Goal: Information Seeking & Learning: Check status

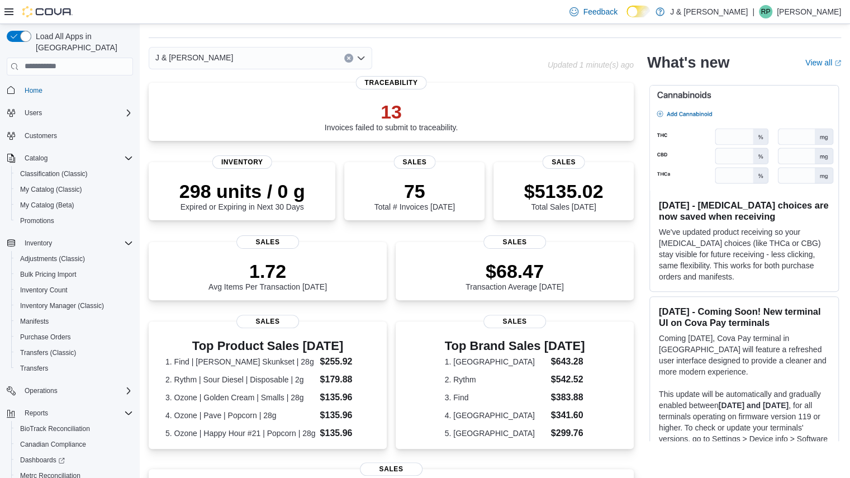
scroll to position [32, 0]
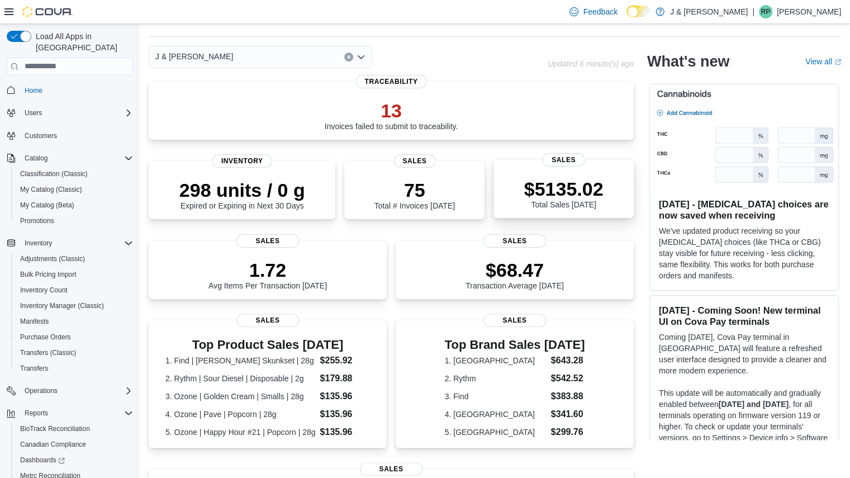
click at [550, 199] on div "$5135.02 Total Sales Today" at bounding box center [563, 193] width 79 height 31
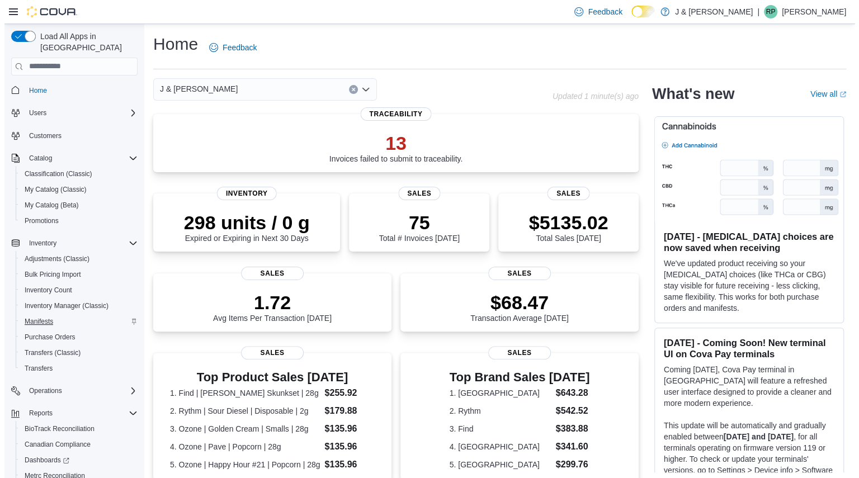
scroll to position [64, 0]
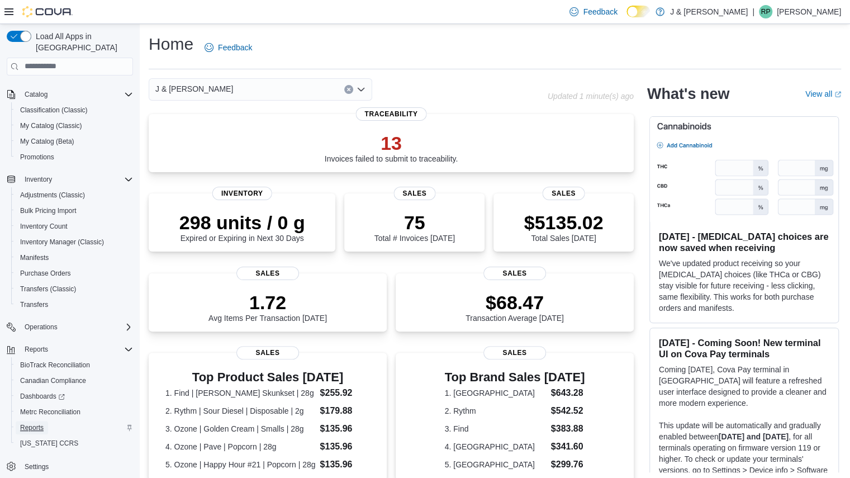
click at [27, 423] on span "Reports" at bounding box center [31, 427] width 23 height 9
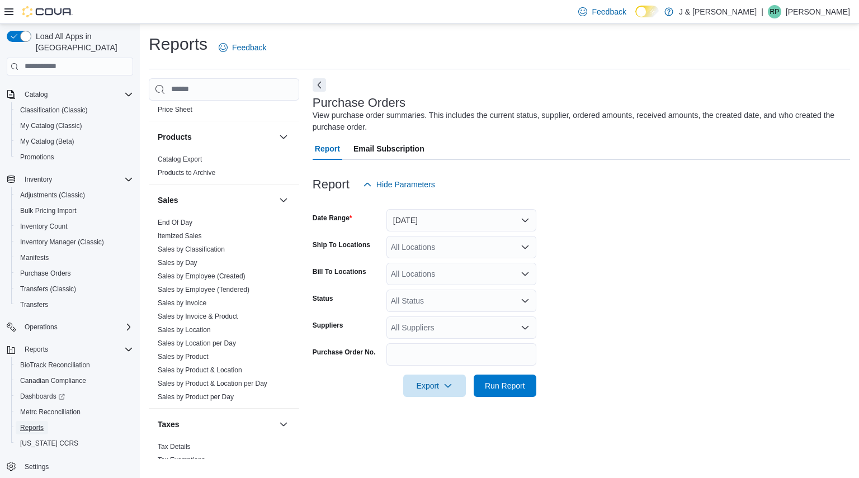
scroll to position [692, 0]
click at [183, 258] on link "Sales by Day" at bounding box center [178, 262] width 40 height 8
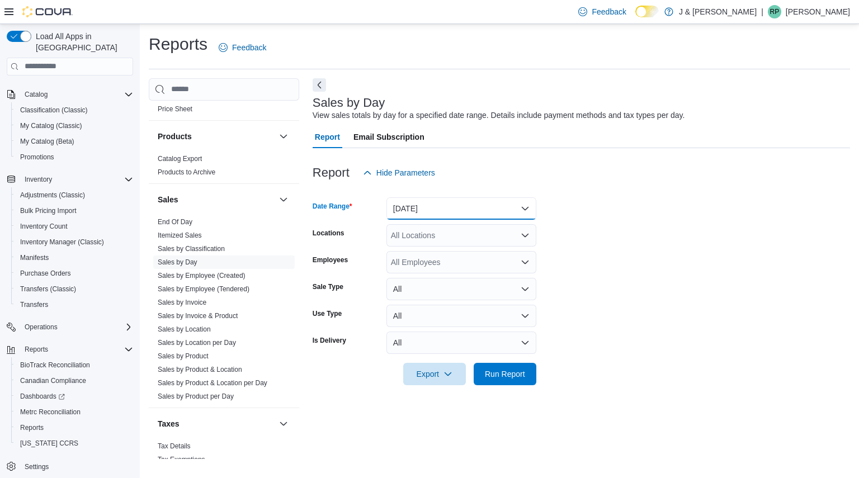
click at [458, 214] on button "Yesterday" at bounding box center [461, 208] width 150 height 22
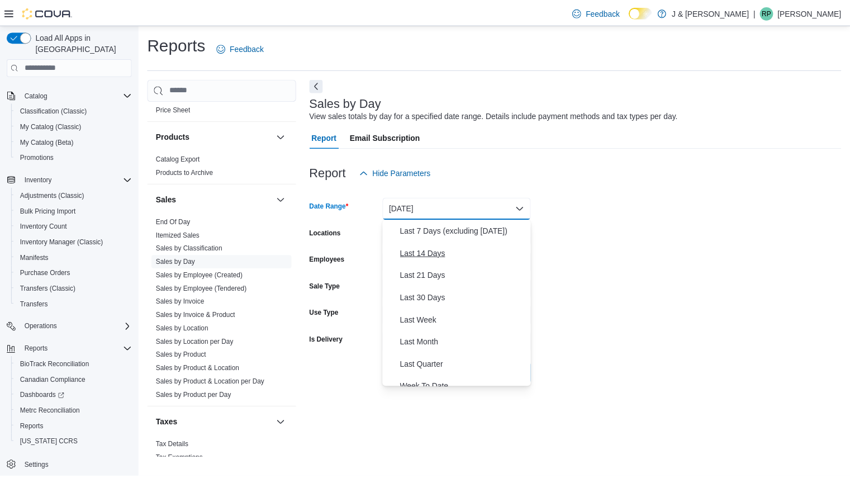
scroll to position [94, 0]
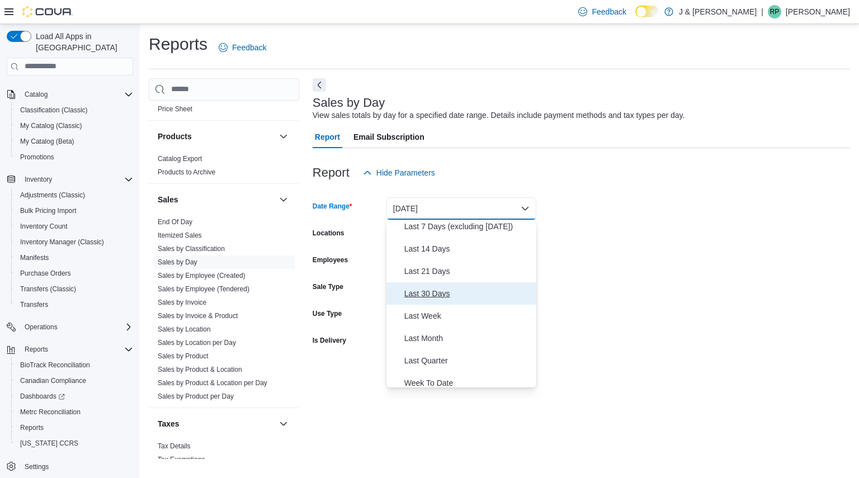
click at [449, 295] on span "Last 30 Days" at bounding box center [467, 293] width 127 height 13
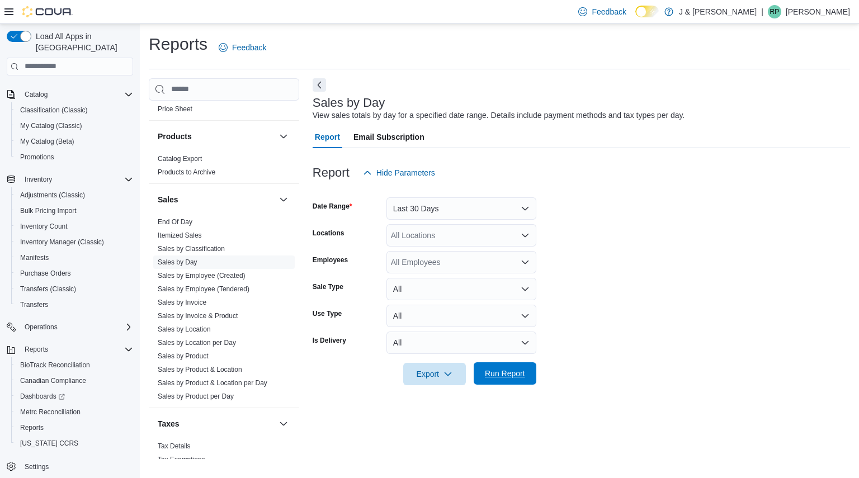
click at [514, 364] on span "Run Report" at bounding box center [504, 373] width 49 height 22
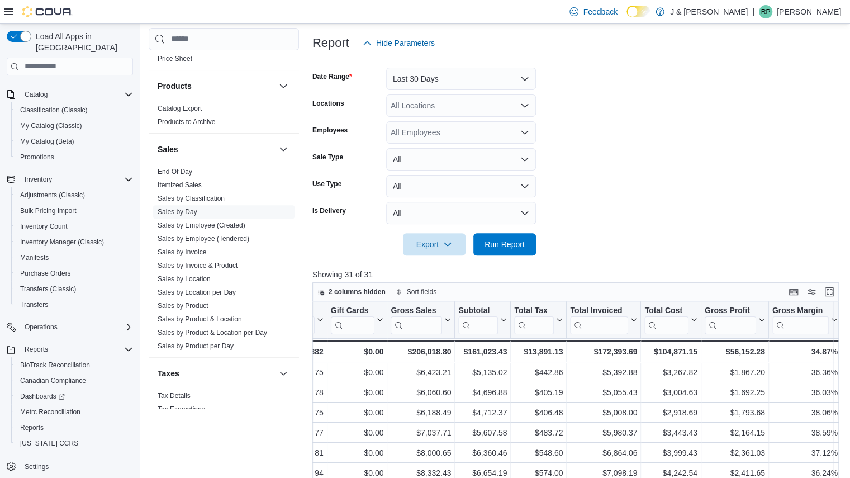
scroll to position [325, 0]
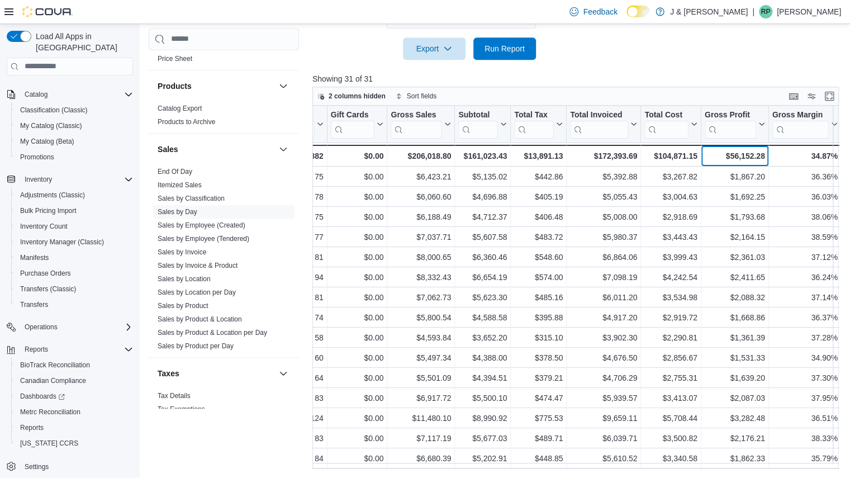
click at [761, 155] on div "$56,152.28" at bounding box center [735, 155] width 60 height 13
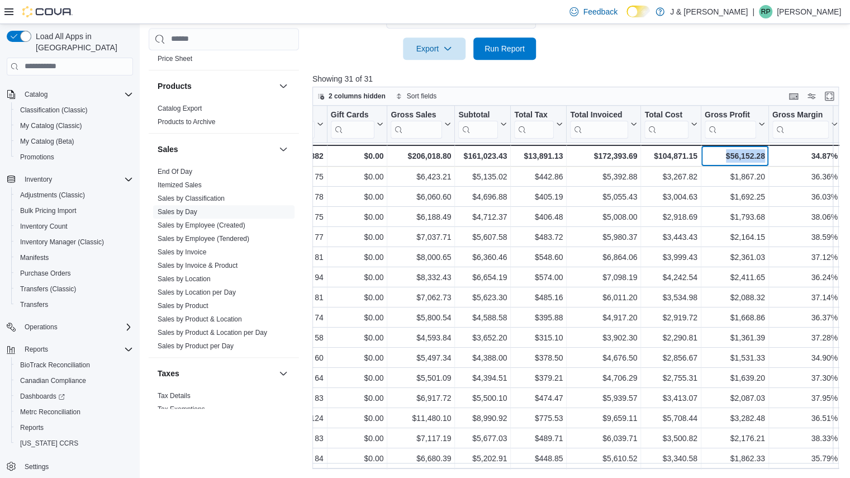
click at [761, 155] on div "$56,152.28" at bounding box center [735, 155] width 60 height 13
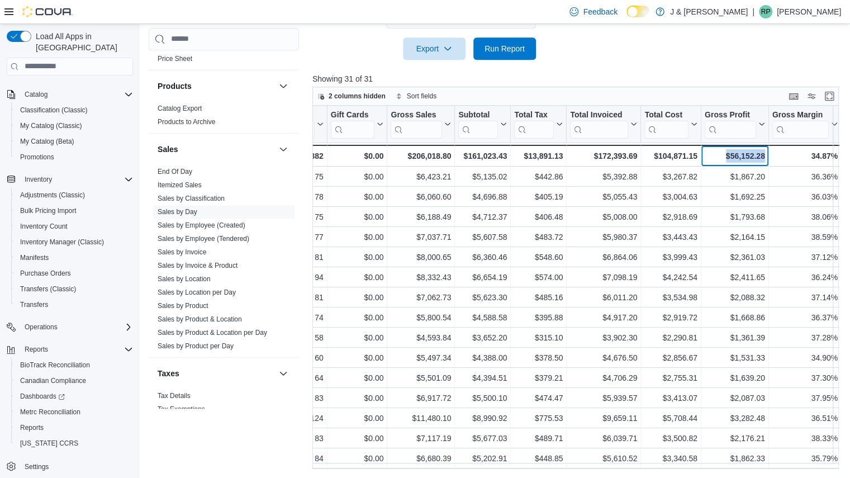
click at [761, 155] on div "$56,152.28" at bounding box center [735, 155] width 60 height 13
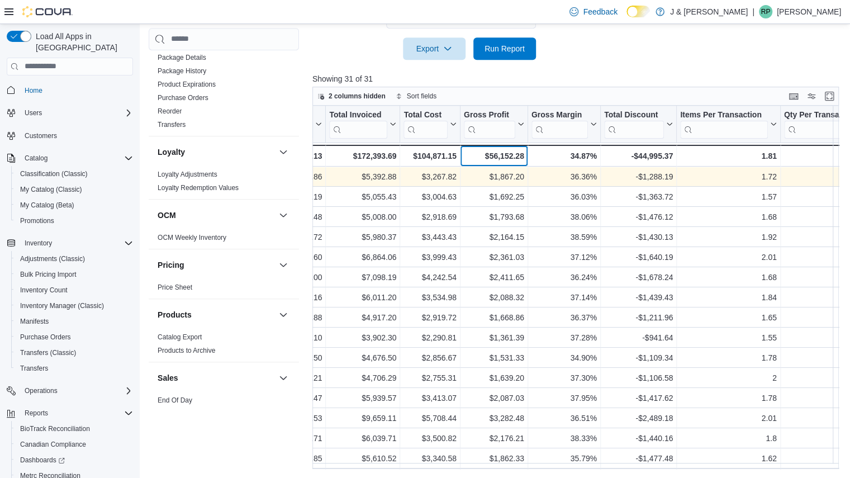
scroll to position [0, 525]
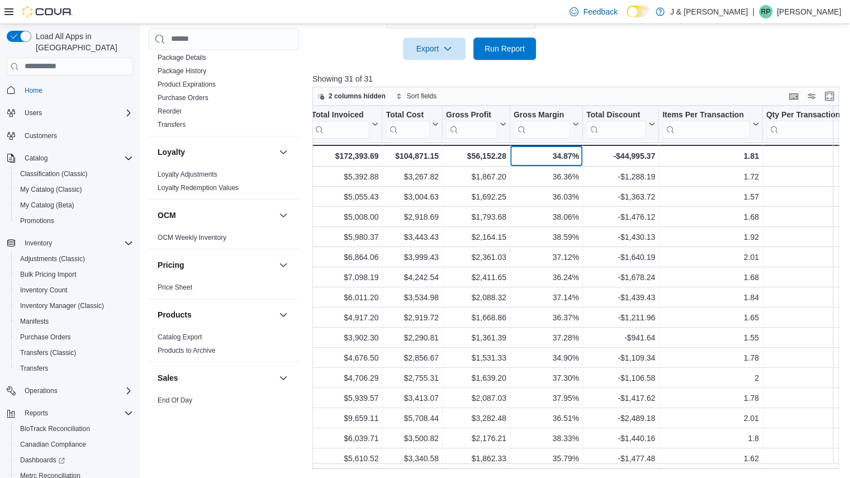
click at [562, 156] on div "34.87%" at bounding box center [545, 155] width 65 height 13
click at [594, 64] on div at bounding box center [578, 66] width 532 height 13
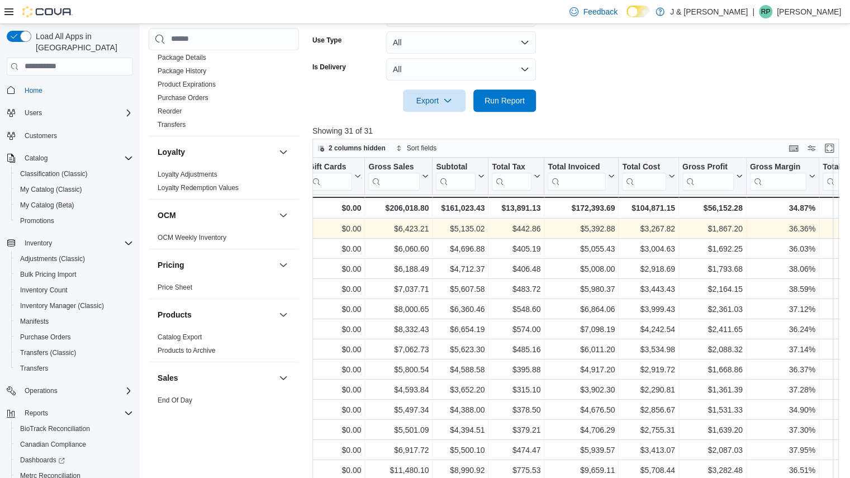
scroll to position [0, 289]
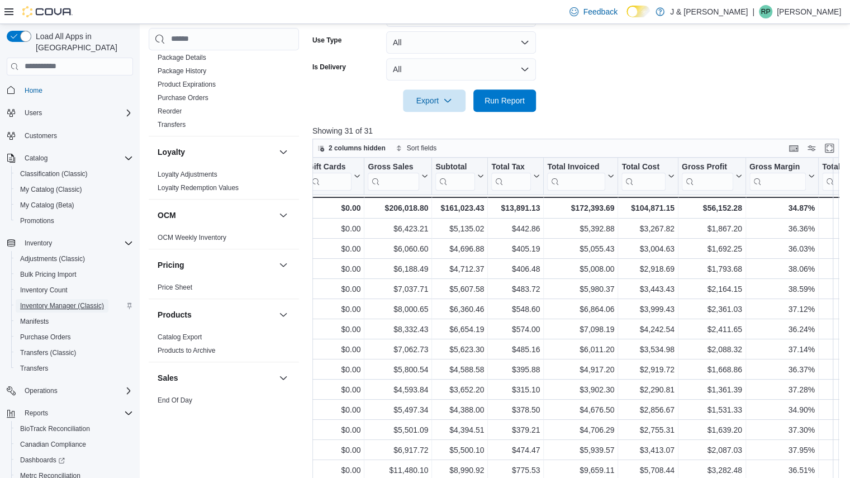
click at [55, 301] on span "Inventory Manager (Classic)" at bounding box center [62, 305] width 84 height 9
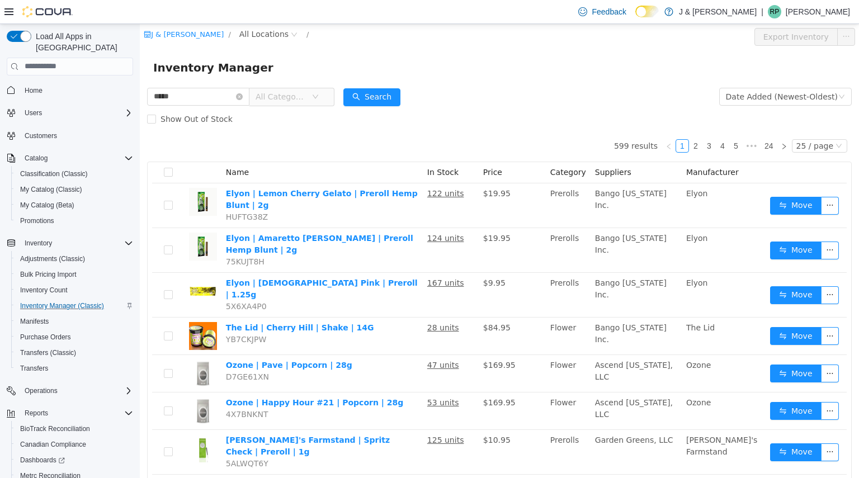
type input "*****"
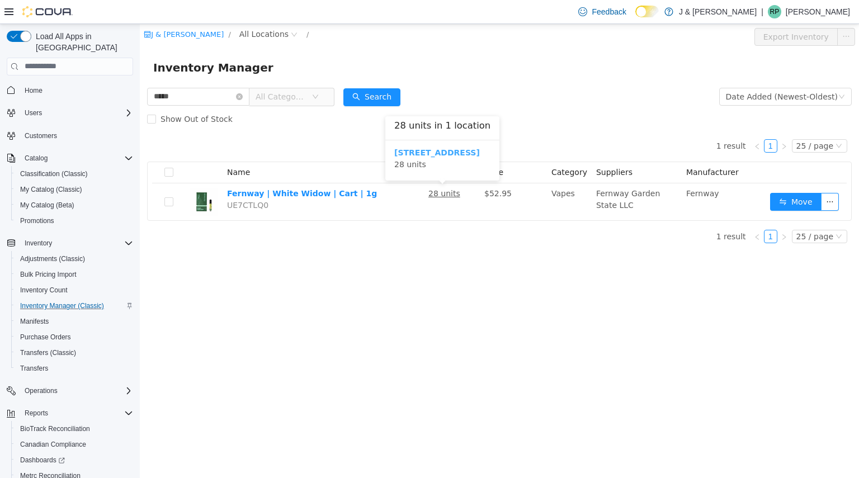
click at [433, 153] on b "3055 Route 23, Oak Ridge" at bounding box center [437, 152] width 86 height 9
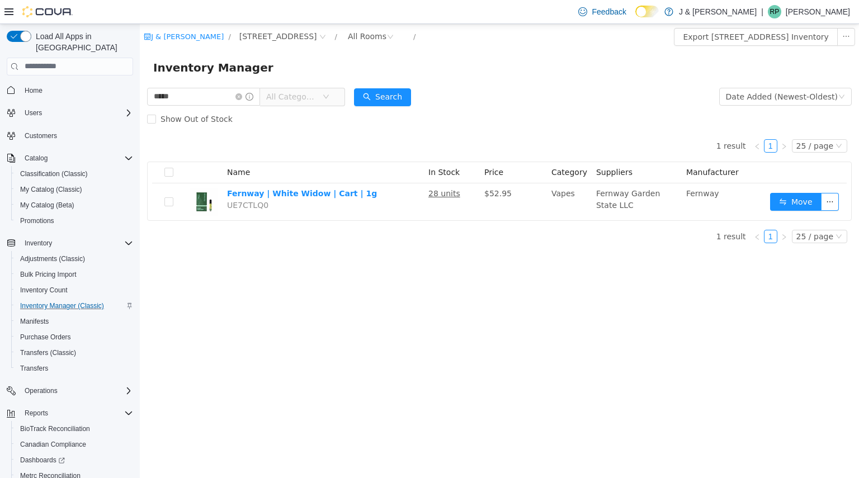
click at [250, 320] on div "J & J Cannabis / 3055 Route 23, Oak Ridge / All Rooms / Export 3055 Route 23, O…" at bounding box center [499, 250] width 719 height 454
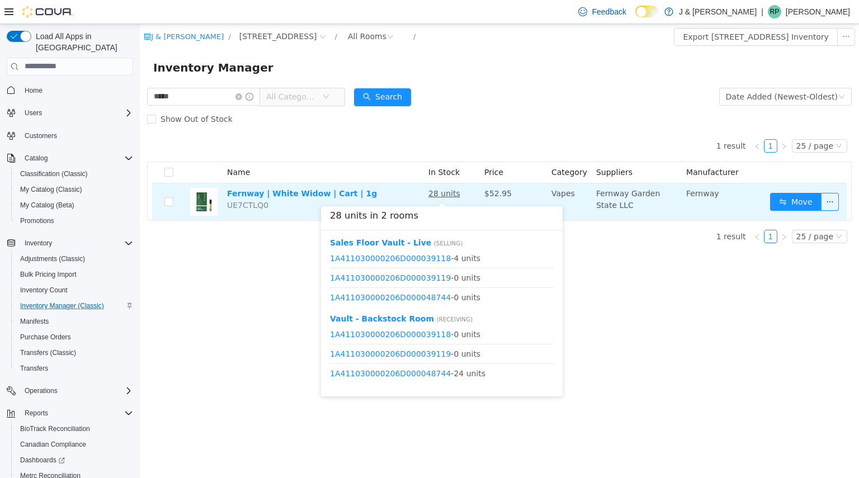
click at [442, 195] on u "28 units" at bounding box center [444, 192] width 32 height 9
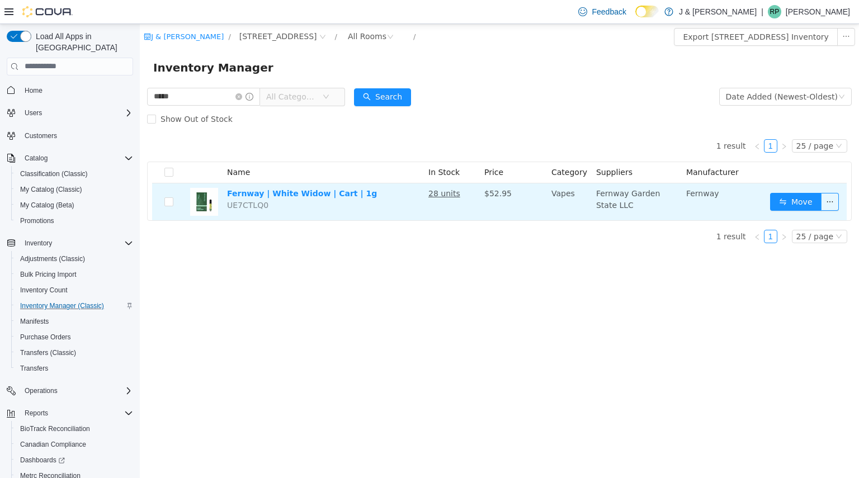
click at [435, 199] on td "28 units" at bounding box center [452, 201] width 56 height 37
click at [445, 197] on u "28 units" at bounding box center [444, 192] width 32 height 9
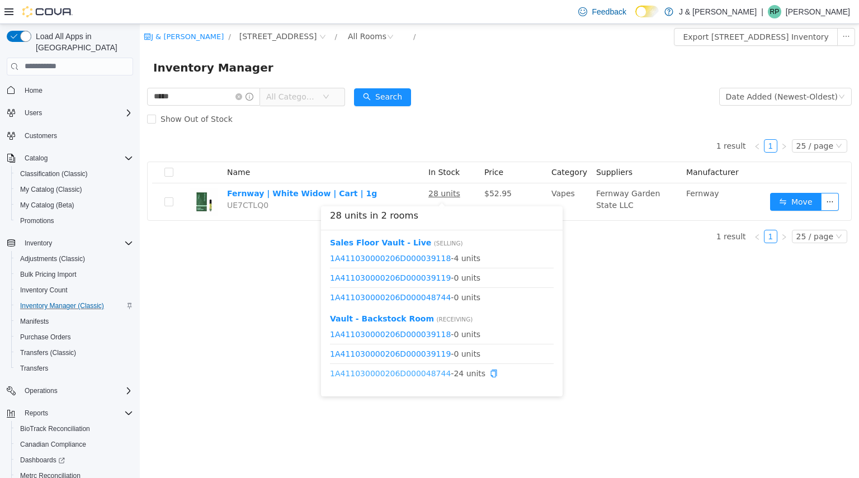
click at [411, 377] on link "1A411030000206D000048744" at bounding box center [390, 372] width 121 height 9
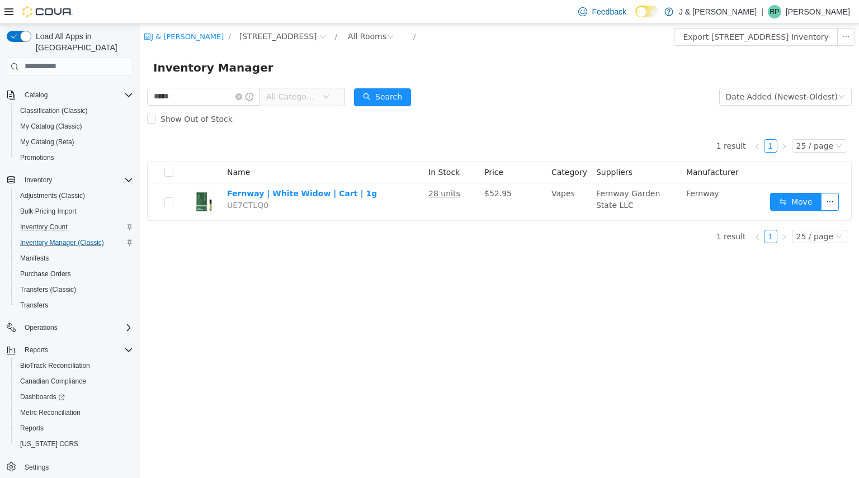
scroll to position [64, 0]
click at [40, 435] on button "[US_STATE] CCRS" at bounding box center [74, 443] width 126 height 16
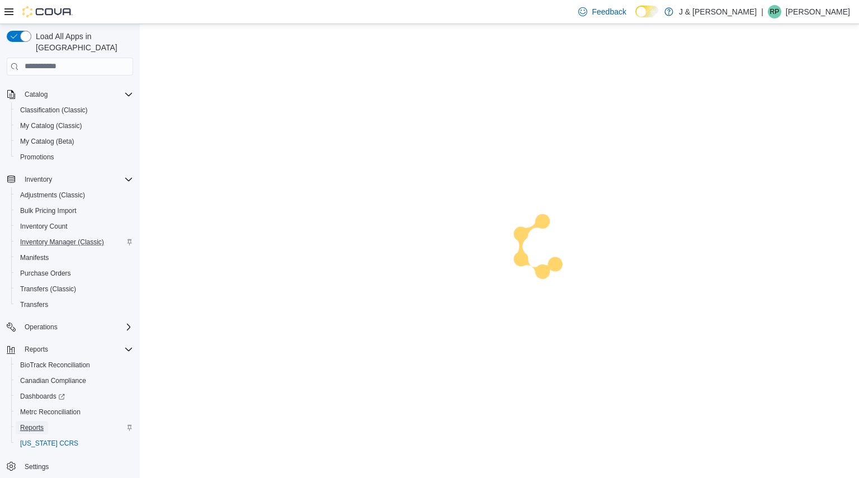
click at [38, 423] on span "Reports" at bounding box center [31, 427] width 23 height 9
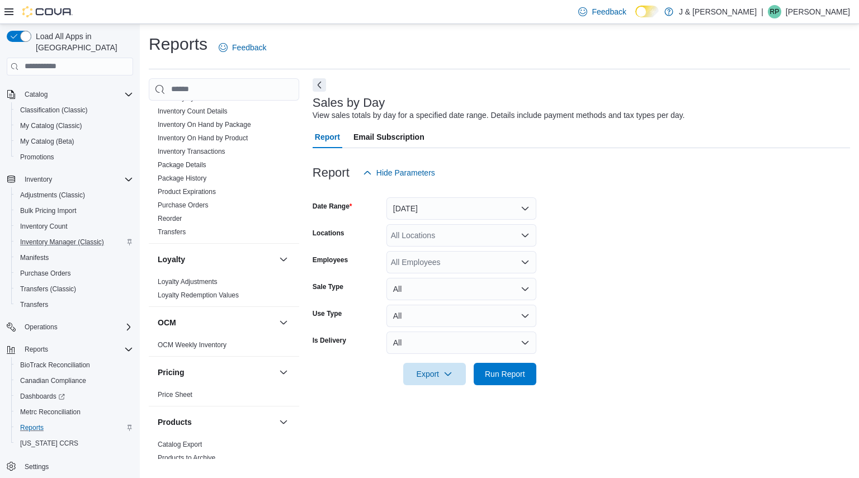
scroll to position [402, 0]
click at [178, 206] on link "Purchase Orders" at bounding box center [183, 209] width 51 height 8
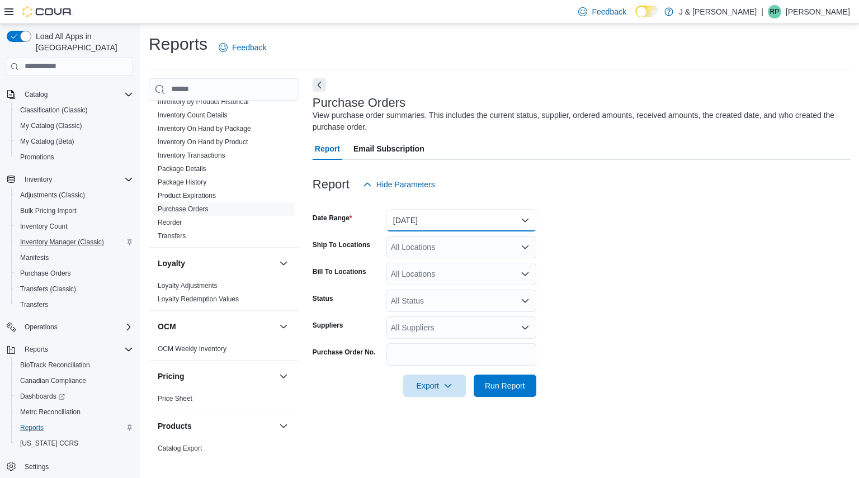
click at [411, 219] on button "Yesterday" at bounding box center [461, 220] width 150 height 22
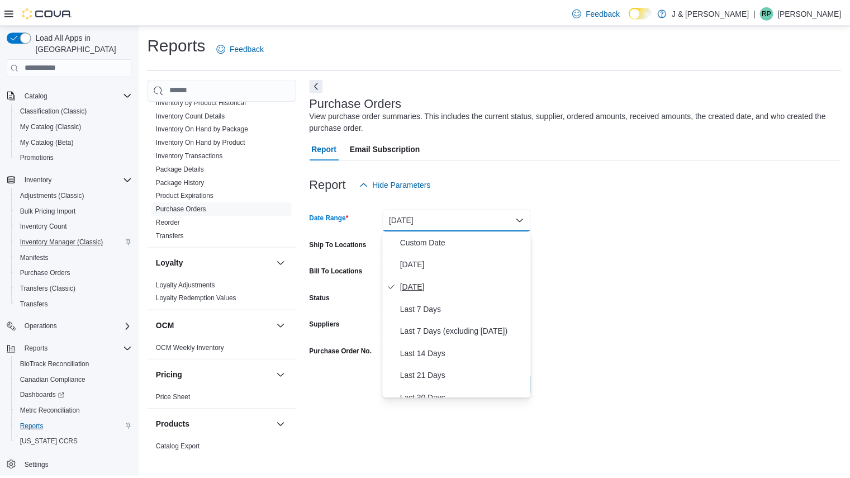
scroll to position [168, 0]
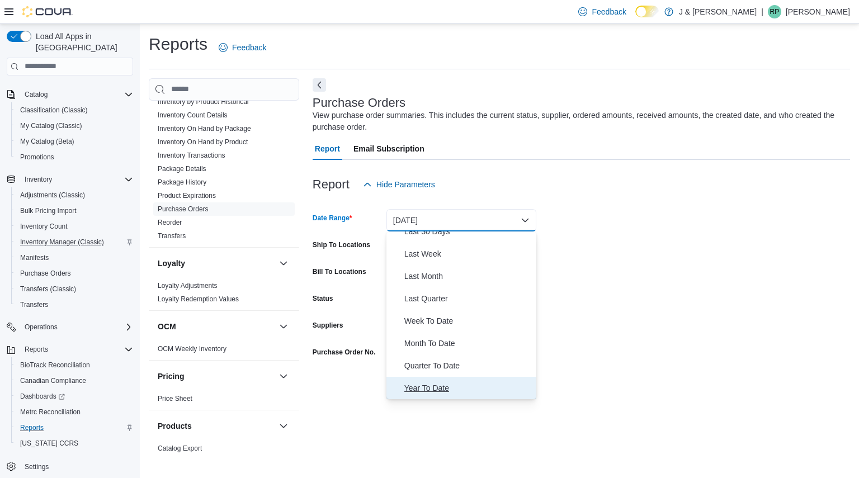
click at [419, 394] on span "Year To Date" at bounding box center [467, 387] width 127 height 13
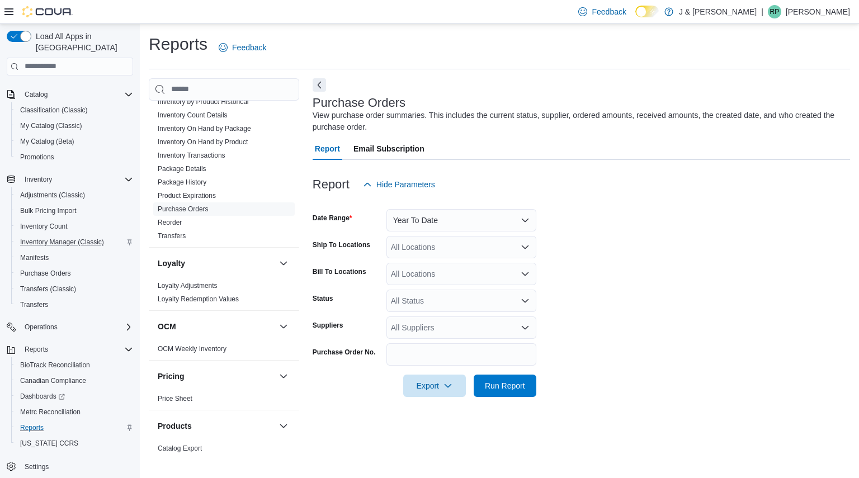
click at [492, 400] on div at bounding box center [580, 403] width 537 height 13
click at [495, 393] on span "Run Report" at bounding box center [504, 385] width 49 height 22
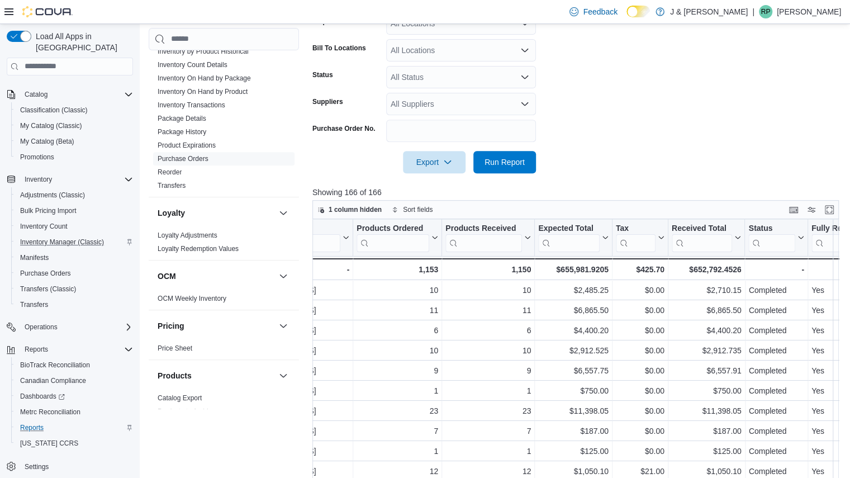
scroll to position [0, 565]
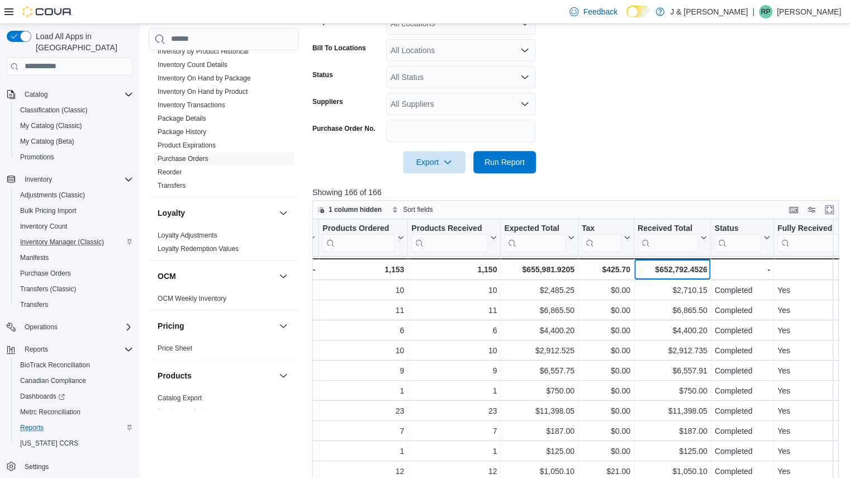
click at [687, 271] on div "$652,792.4526" at bounding box center [672, 269] width 70 height 13
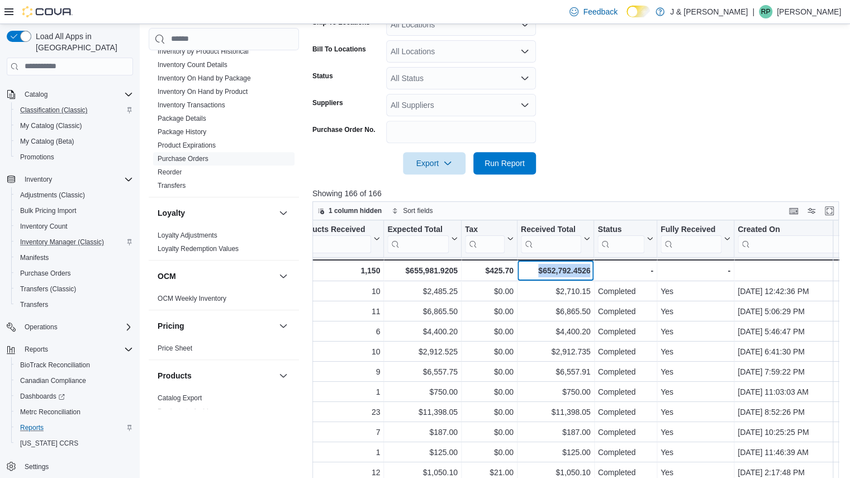
scroll to position [0, 0]
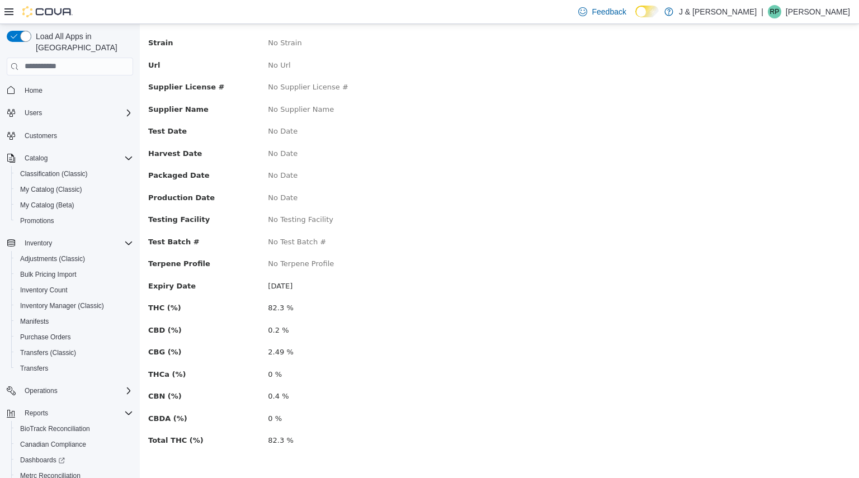
scroll to position [136, 0]
click at [277, 285] on span "[DATE]" at bounding box center [280, 286] width 25 height 8
click at [277, 285] on span "July 22, 2026" at bounding box center [280, 286] width 25 height 8
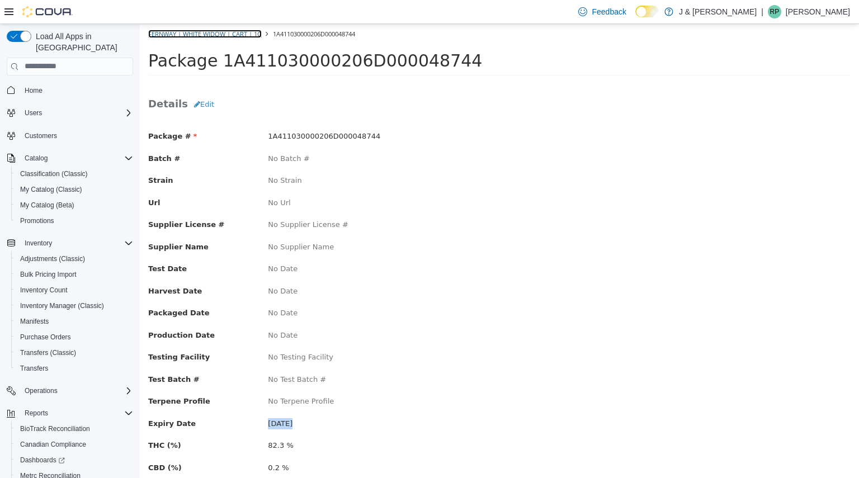
click at [248, 32] on link "Fernway | White Widow | Cart | 1g" at bounding box center [204, 33] width 113 height 8
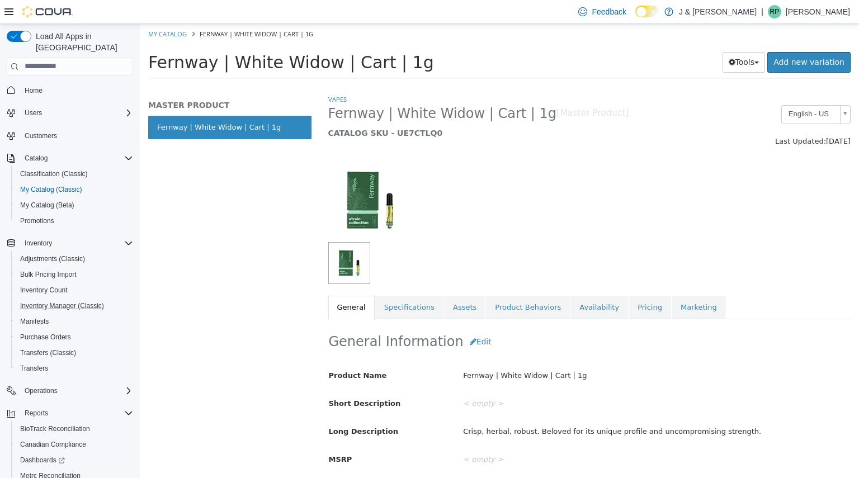
click at [61, 298] on button "Inventory Manager (Classic)" at bounding box center [74, 306] width 126 height 16
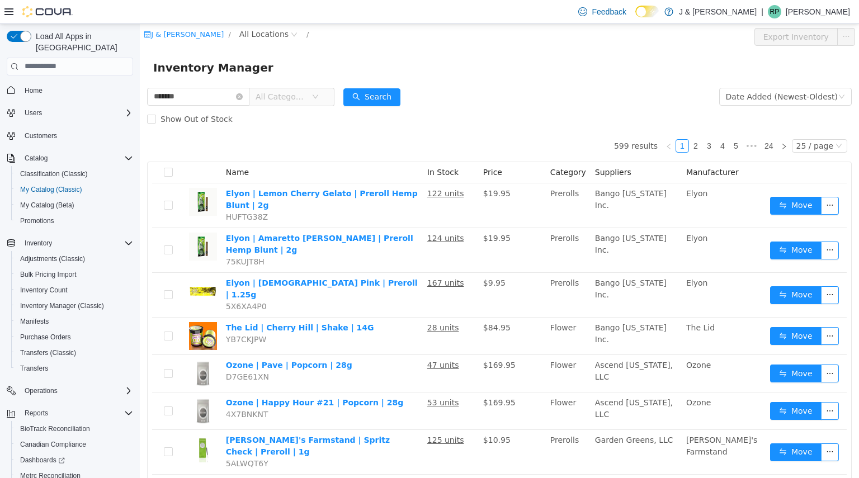
type input "*******"
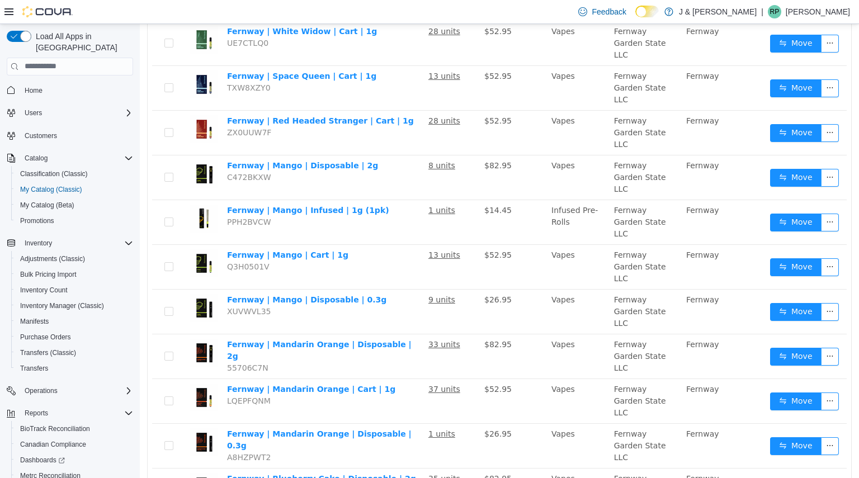
scroll to position [482, 0]
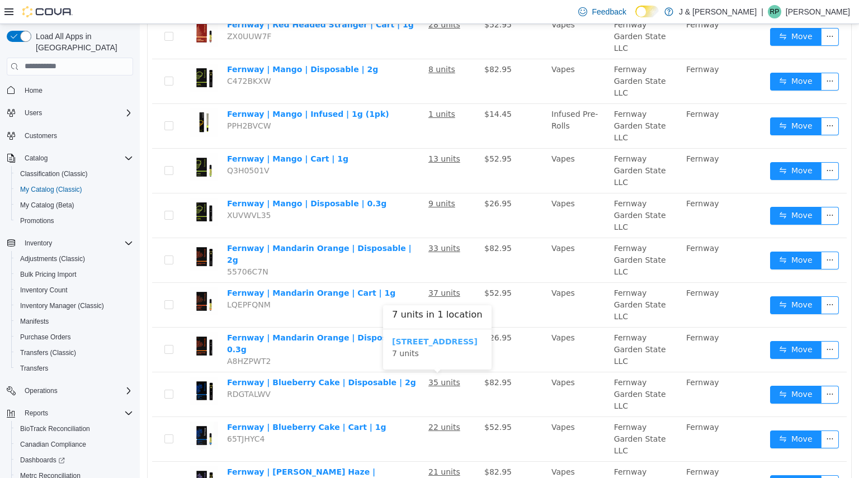
click at [423, 341] on b "3055 Route 23, Oak Ridge" at bounding box center [435, 340] width 86 height 9
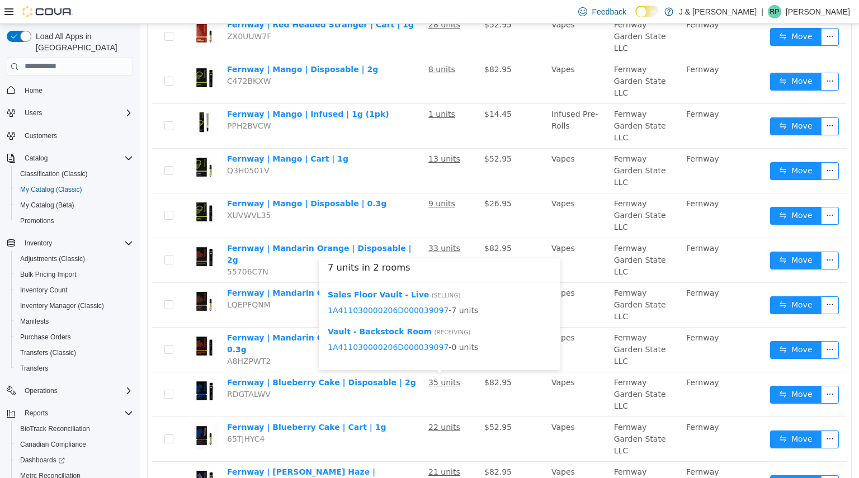
click at [417, 452] on div "20 results 1 25 / page Name In Stock Price Category Suppliers Manufacturer Fern…" at bounding box center [499, 137] width 704 height 979
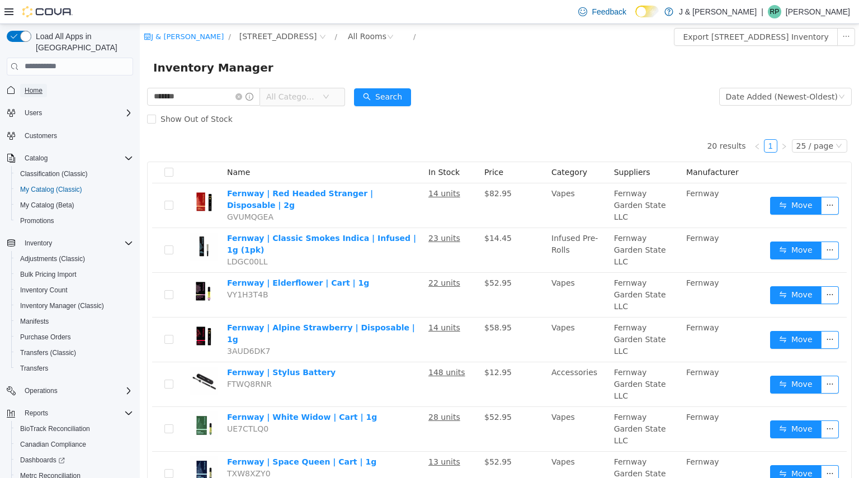
click at [45, 84] on link "Home" at bounding box center [33, 90] width 27 height 13
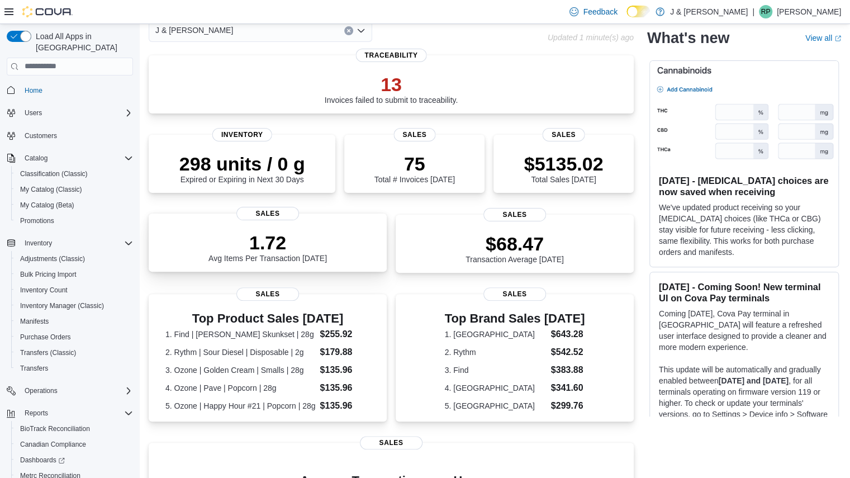
scroll to position [60, 0]
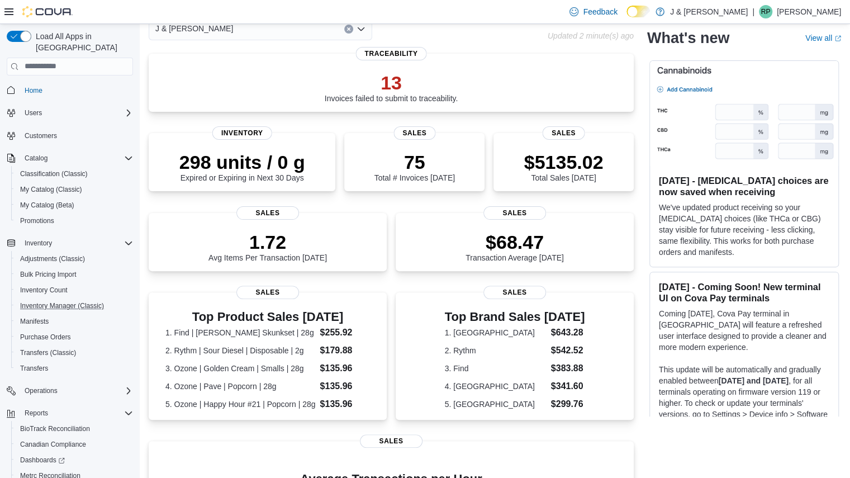
click at [41, 298] on button "Inventory Manager (Classic)" at bounding box center [74, 306] width 126 height 16
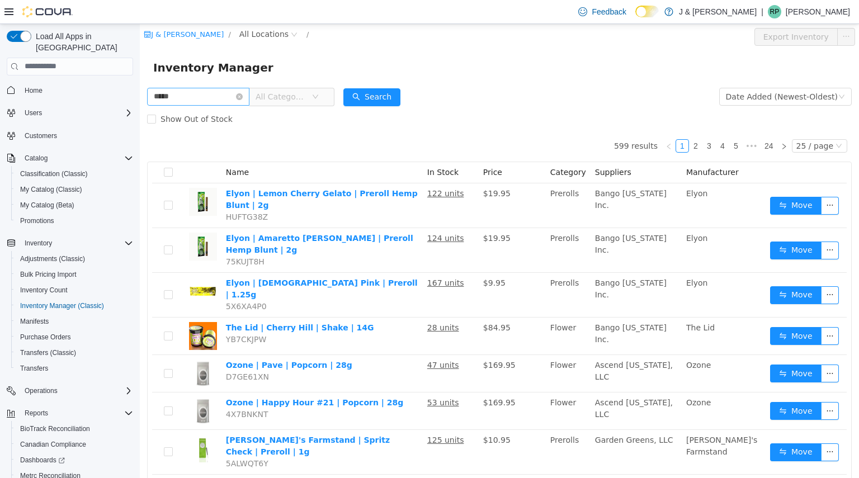
type input "*****"
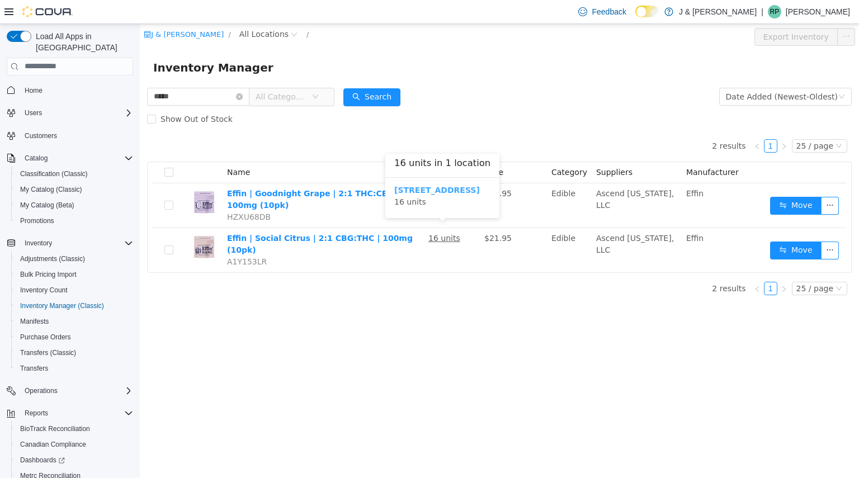
click at [437, 187] on b "3055 Route 23, Oak Ridge" at bounding box center [437, 189] width 86 height 9
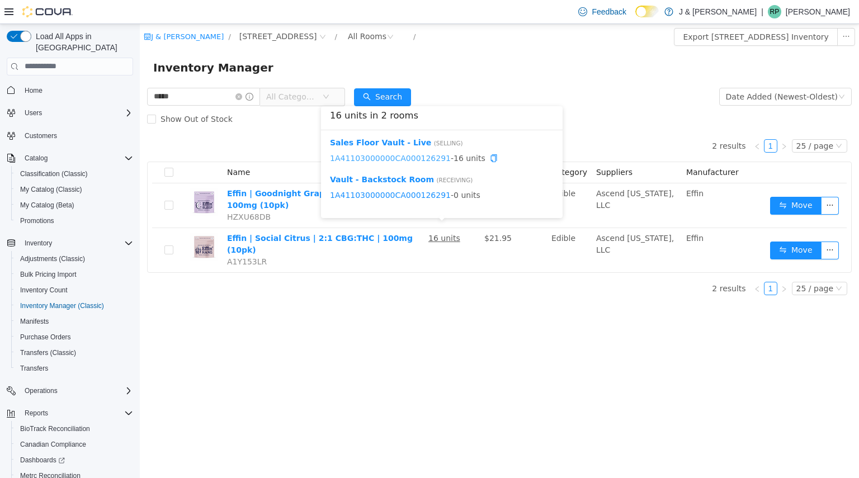
click at [401, 161] on link "1A41103000000CA000126291" at bounding box center [390, 157] width 121 height 9
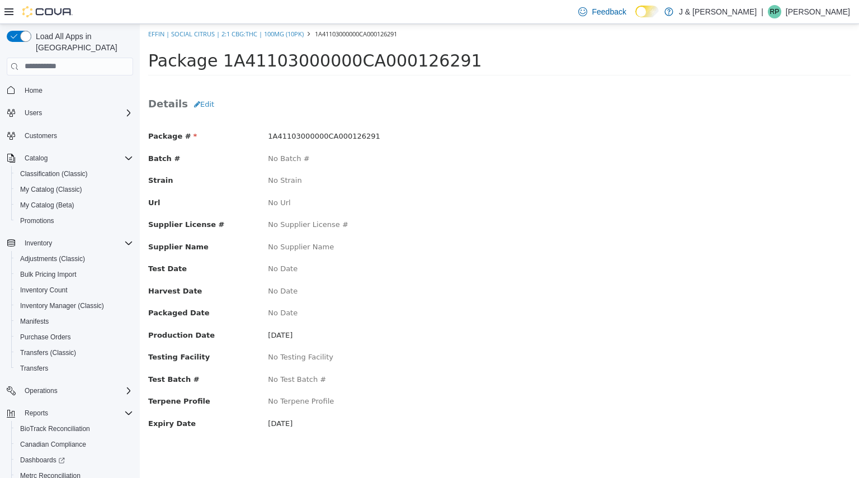
click at [292, 424] on span "[DATE]" at bounding box center [280, 423] width 25 height 8
click at [292, 423] on span "[DATE]" at bounding box center [280, 423] width 25 height 8
